Goal: Task Accomplishment & Management: Use online tool/utility

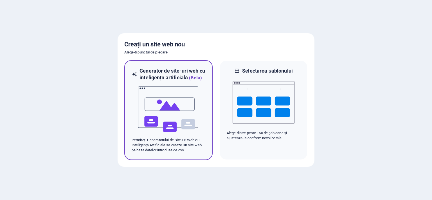
click at [162, 103] on img at bounding box center [168, 109] width 62 height 56
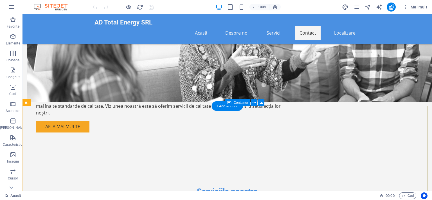
scroll to position [456, 0]
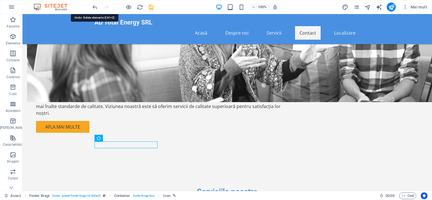
click at [93, 5] on icon "anula" at bounding box center [95, 7] width 6 height 6
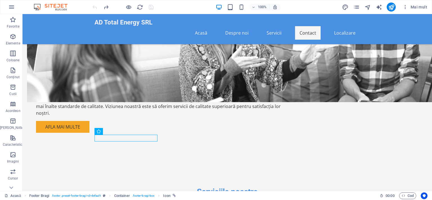
scroll to position [456, 0]
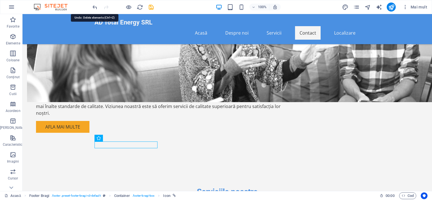
click at [93, 6] on icon "anula" at bounding box center [95, 7] width 6 height 6
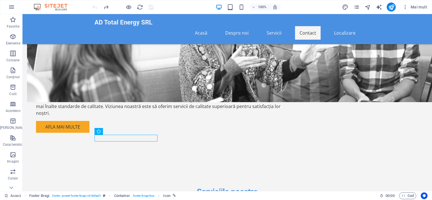
scroll to position [456, 0]
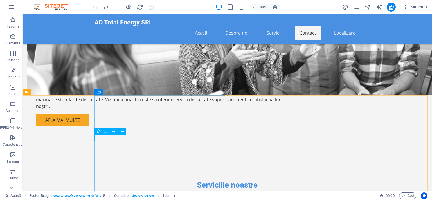
click at [106, 130] on icon at bounding box center [106, 131] width 4 height 7
drag, startPoint x: 121, startPoint y: 145, endPoint x: 141, endPoint y: 144, distance: 19.4
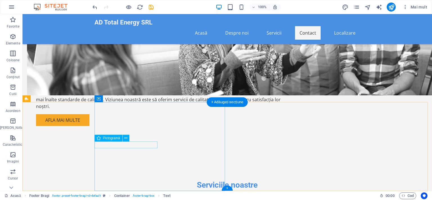
scroll to position [449, 0]
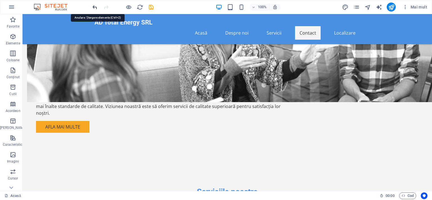
click at [94, 6] on icon "anula" at bounding box center [95, 7] width 6 height 6
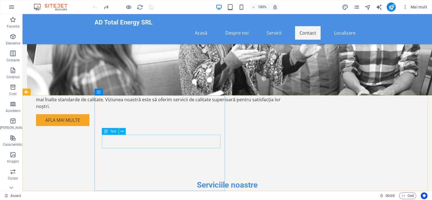
click at [113, 131] on font "Text" at bounding box center [113, 131] width 6 height 4
click at [122, 131] on icon at bounding box center [122, 131] width 3 height 6
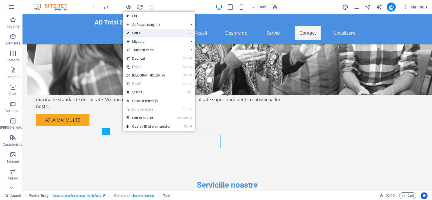
click at [135, 33] on font "Edita" at bounding box center [136, 33] width 8 height 4
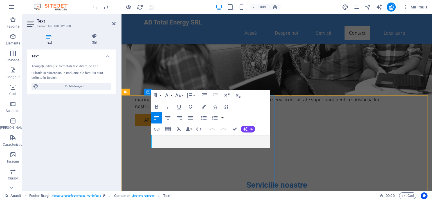
drag, startPoint x: 315, startPoint y: 151, endPoint x: 192, endPoint y: 139, distance: 123.4
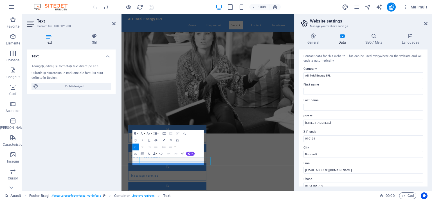
scroll to position [338, 0]
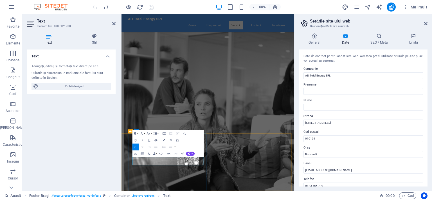
click at [105, 4] on icon "reface" at bounding box center [106, 7] width 6 height 6
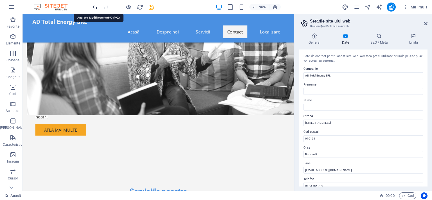
click at [94, 5] on icon "anula" at bounding box center [95, 7] width 6 height 6
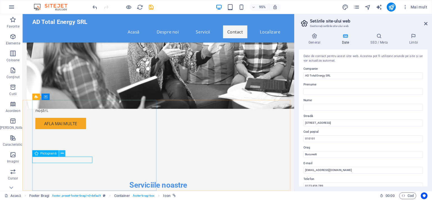
click at [62, 154] on icon at bounding box center [61, 154] width 3 height 6
click at [44, 160] on font "Text" at bounding box center [43, 160] width 6 height 4
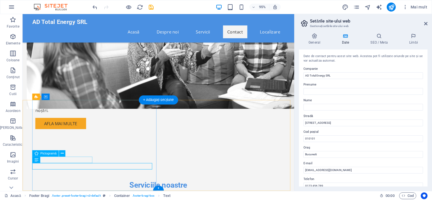
drag, startPoint x: 91, startPoint y: 166, endPoint x: 74, endPoint y: 163, distance: 17.7
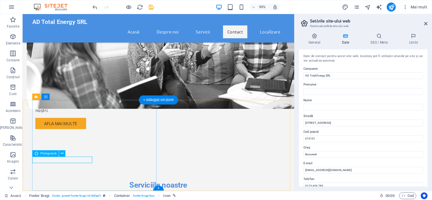
click at [61, 154] on icon at bounding box center [61, 154] width 3 height 6
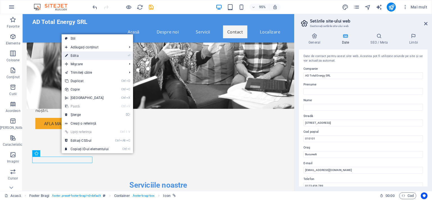
click at [77, 57] on font "Edita" at bounding box center [75, 56] width 8 height 4
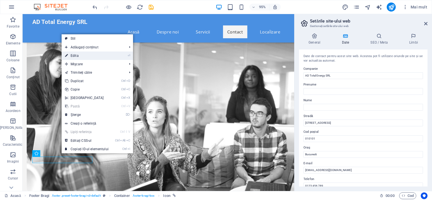
select select "xMidYMid"
select select "px"
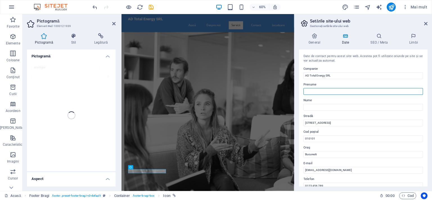
click at [332, 90] on input "Prenume" at bounding box center [362, 91] width 119 height 7
type input "BOABES"
type input "ILIE"
type input "017663298385"
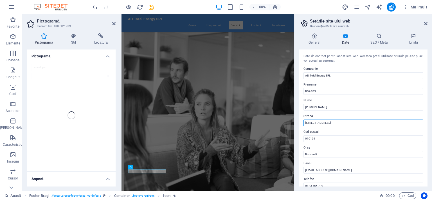
click at [339, 122] on input "Strada Exemplu 123" at bounding box center [362, 122] width 119 height 7
type input "S"
type input "Funda"
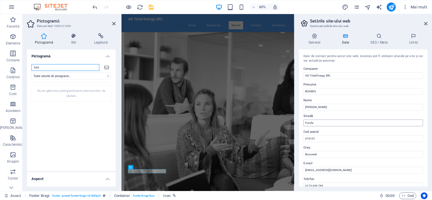
type input "tura"
click at [338, 122] on input "Funda" at bounding box center [362, 122] width 119 height 7
type input "Fundatura Brazilor nr 4"
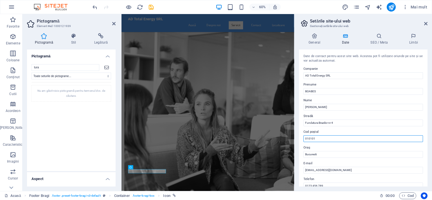
click at [325, 139] on input "010101" at bounding box center [362, 138] width 119 height 7
type input "0"
type input "550144"
click at [321, 152] on input "Bucuresti" at bounding box center [362, 154] width 119 height 7
type input "B"
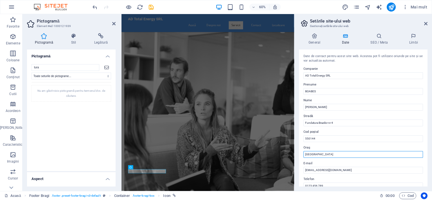
type input "[GEOGRAPHIC_DATA]"
click at [325, 160] on label "E-mail" at bounding box center [362, 163] width 119 height 7
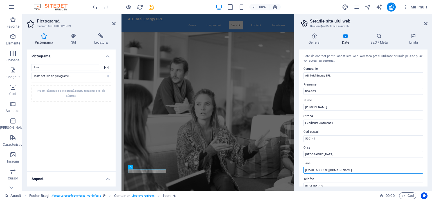
click at [325, 167] on input "contact@adtotalenergy.ro" at bounding box center [362, 170] width 119 height 7
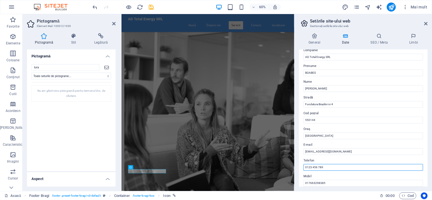
click at [325, 166] on input "0123 456 789" at bounding box center [362, 167] width 119 height 7
type input "0"
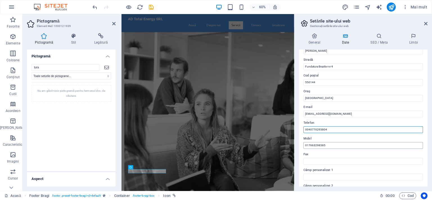
scroll to position [0, 0]
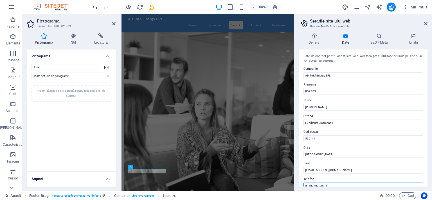
type input "0040770293804"
click at [367, 24] on h3 "Gestionați setările site-ului web" at bounding box center [363, 26] width 106 height 5
click at [424, 23] on icon at bounding box center [425, 23] width 3 height 4
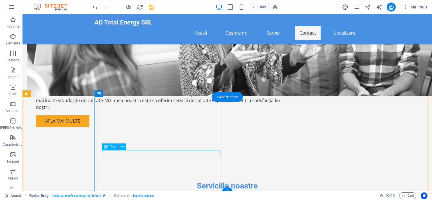
scroll to position [456, 0]
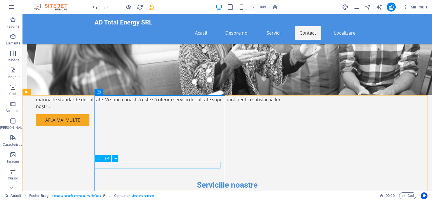
click at [121, 158] on div "Text" at bounding box center [108, 158] width 28 height 7
click at [112, 157] on button at bounding box center [115, 158] width 7 height 7
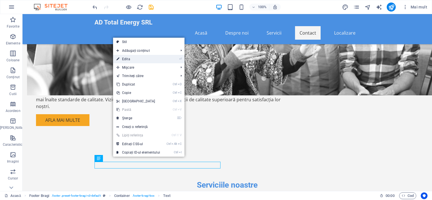
click at [124, 60] on font "Edita" at bounding box center [126, 59] width 8 height 4
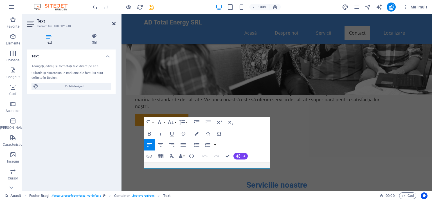
click at [114, 24] on icon at bounding box center [113, 23] width 3 height 4
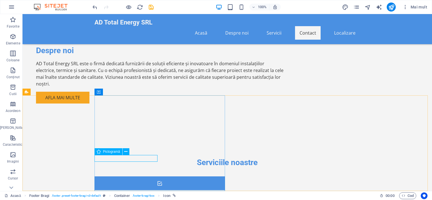
click at [114, 153] on font "Pictogramă" at bounding box center [111, 151] width 17 height 4
click at [125, 152] on icon at bounding box center [125, 152] width 3 height 6
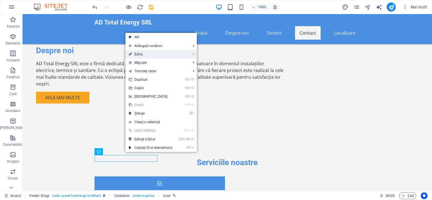
click at [141, 53] on font "Edita" at bounding box center [138, 54] width 8 height 4
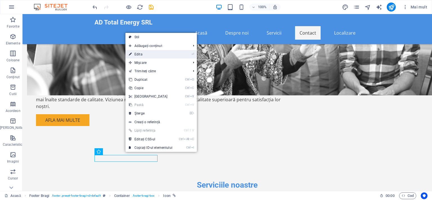
select select "xMidYMid"
select select "px"
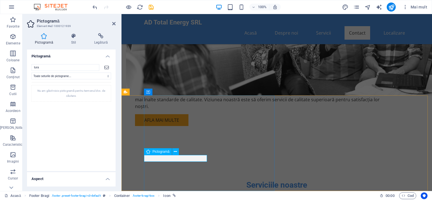
click at [174, 150] on icon at bounding box center [175, 152] width 3 height 6
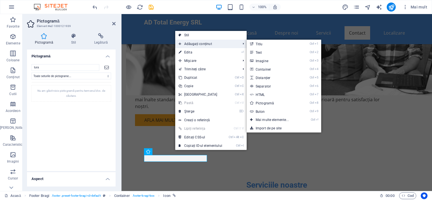
click at [194, 44] on font "Adăugați conținut" at bounding box center [198, 44] width 28 height 4
click at [257, 53] on font "Text" at bounding box center [258, 53] width 6 height 4
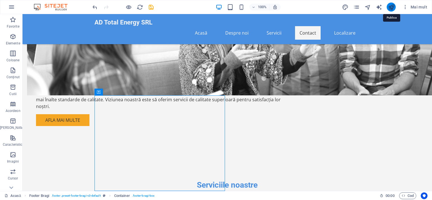
click at [392, 7] on icon "publica" at bounding box center [391, 7] width 6 height 6
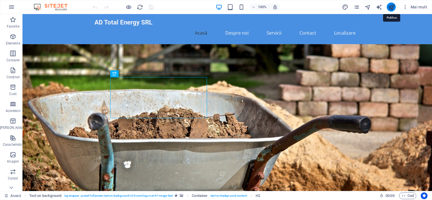
click at [390, 7] on icon "publica" at bounding box center [391, 7] width 6 height 6
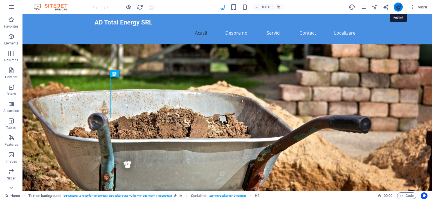
click at [397, 6] on icon "publish" at bounding box center [397, 7] width 6 height 6
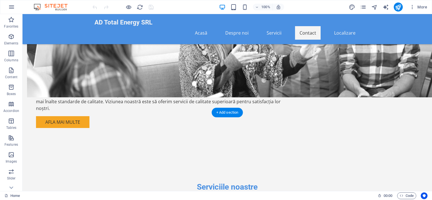
scroll to position [456, 0]
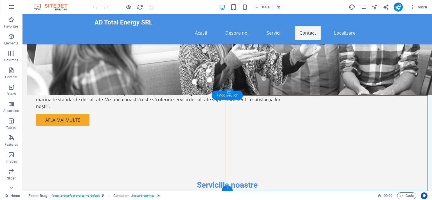
drag, startPoint x: 420, startPoint y: 178, endPoint x: 419, endPoint y: 163, distance: 15.5
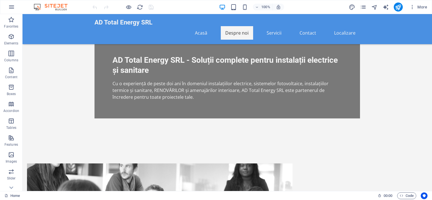
scroll to position [243, 0]
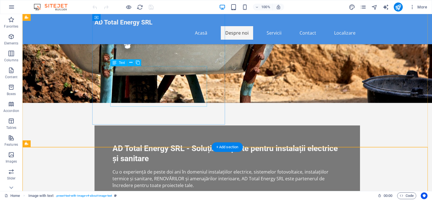
scroll to position [56, 0]
